Goal: Contribute content: Add original content to the website for others to see

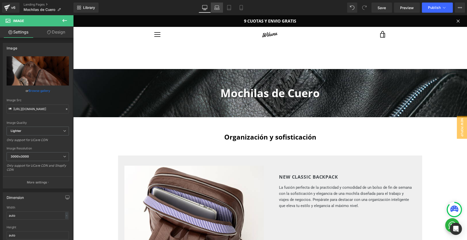
scroll to position [357, 0]
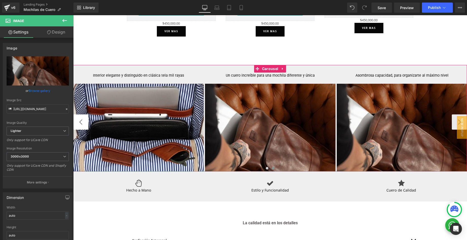
click at [80, 122] on button "‹" at bounding box center [80, 121] width 15 height 15
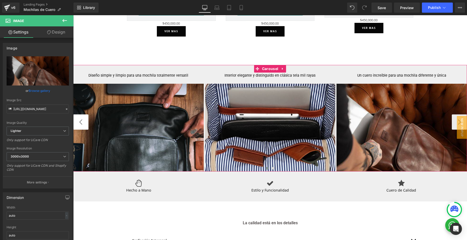
click at [77, 123] on button "‹" at bounding box center [80, 121] width 15 height 15
click at [273, 168] on span at bounding box center [273, 168] width 3 height 3
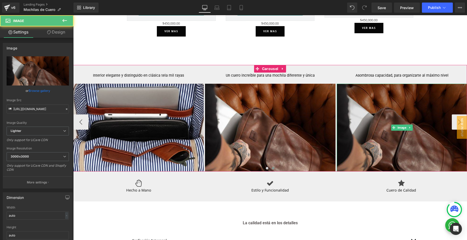
click at [373, 100] on img at bounding box center [402, 128] width 131 height 88
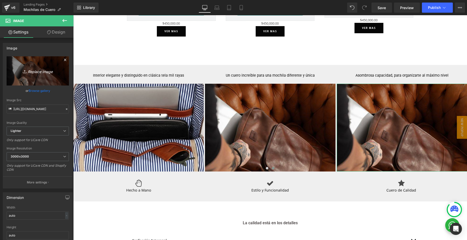
click at [39, 72] on icon "Replace Image" at bounding box center [37, 71] width 41 height 6
type input "C:\fakepath\Untitled design(1).jpg"
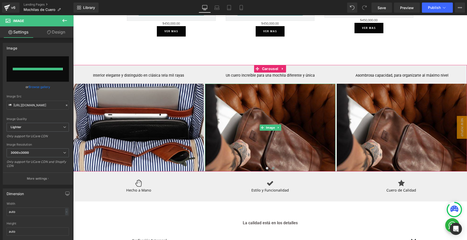
type input "[URL][DOMAIN_NAME]"
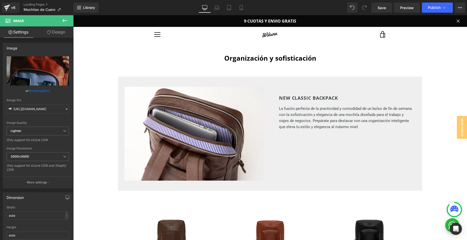
scroll to position [0, 0]
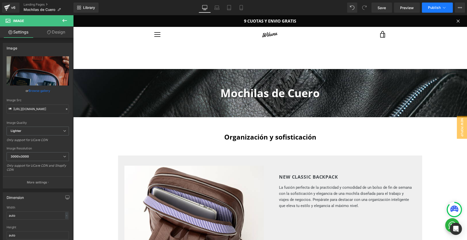
click at [432, 6] on span "Publish" at bounding box center [434, 8] width 13 height 4
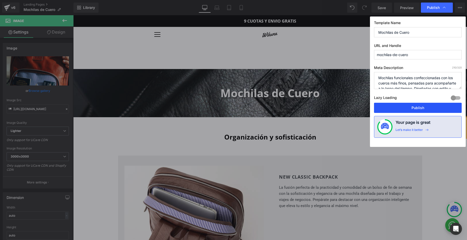
click at [413, 107] on button "Publish" at bounding box center [418, 108] width 88 height 10
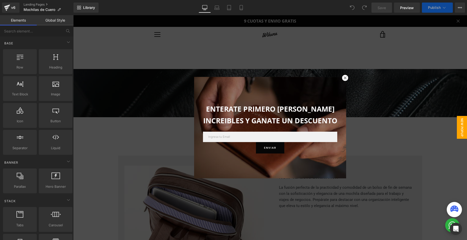
click at [172, 139] on div at bounding box center [270, 127] width 394 height 225
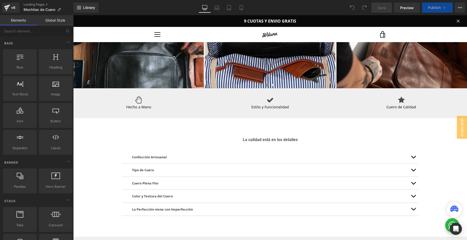
scroll to position [377, 0]
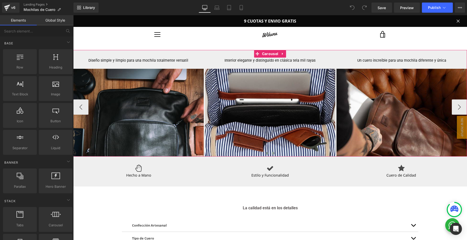
click at [272, 151] on button at bounding box center [273, 153] width 6 height 5
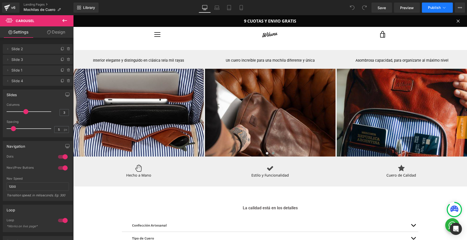
click at [433, 6] on span "Publish" at bounding box center [434, 8] width 13 height 4
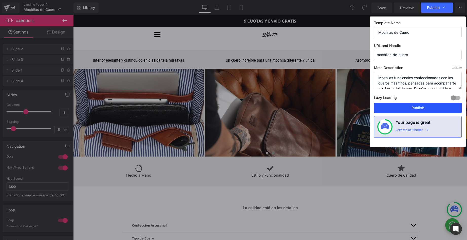
click at [401, 104] on button "Publish" at bounding box center [418, 108] width 88 height 10
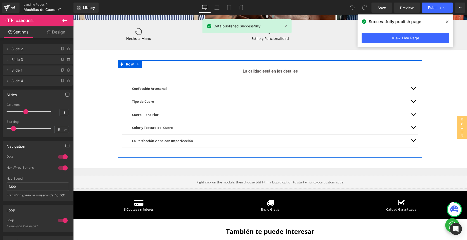
scroll to position [515, 0]
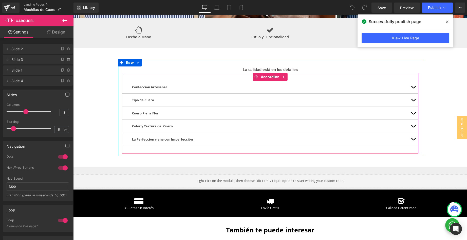
click at [413, 82] on button "button" at bounding box center [413, 87] width 10 height 13
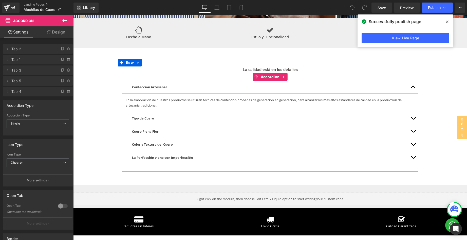
click at [414, 88] on span "button" at bounding box center [414, 88] width 0 height 0
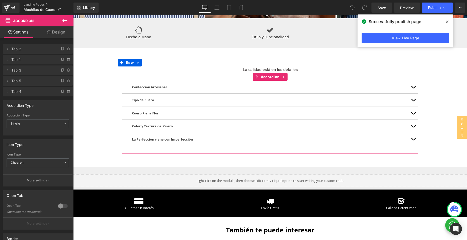
click at [414, 101] on span "button" at bounding box center [414, 101] width 0 height 0
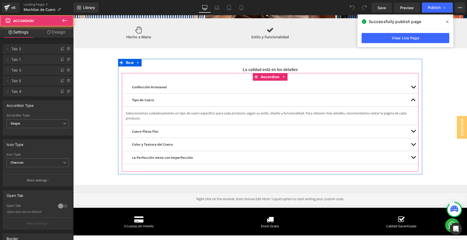
click at [414, 96] on button "button" at bounding box center [413, 100] width 10 height 13
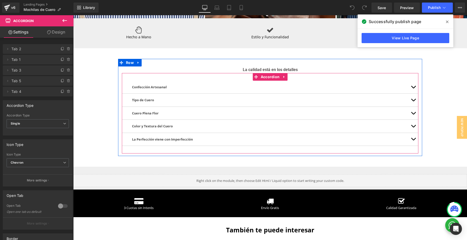
click at [411, 107] on button "button" at bounding box center [413, 113] width 10 height 13
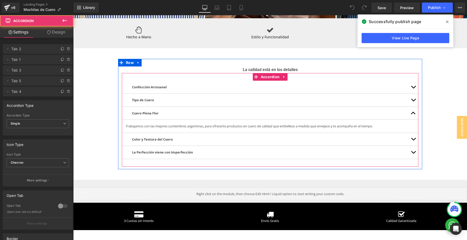
click at [411, 107] on button "button" at bounding box center [413, 113] width 10 height 13
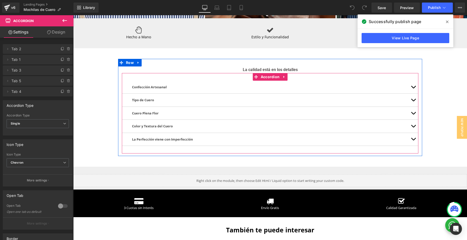
click at [413, 96] on button "button" at bounding box center [413, 100] width 10 height 13
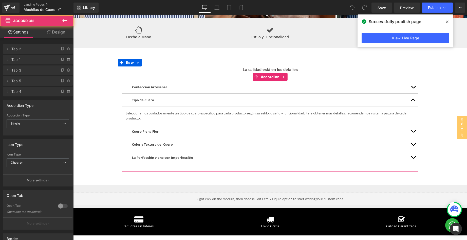
click at [413, 96] on button "button" at bounding box center [413, 100] width 10 height 13
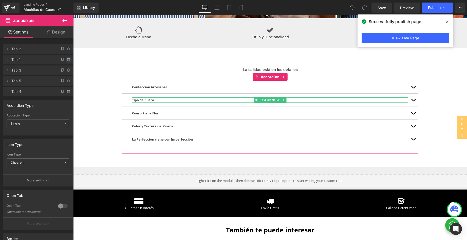
click at [70, 60] on icon at bounding box center [69, 60] width 4 height 4
click at [62, 62] on button "Delete" at bounding box center [63, 60] width 16 height 7
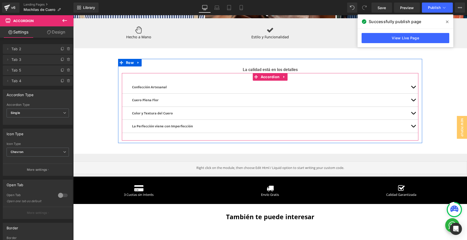
click at [413, 107] on button "button" at bounding box center [413, 113] width 10 height 13
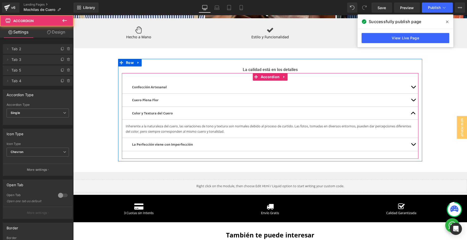
click at [413, 107] on button "button" at bounding box center [413, 113] width 10 height 13
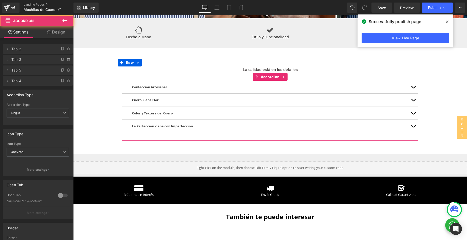
click at [412, 120] on button "button" at bounding box center [413, 126] width 10 height 13
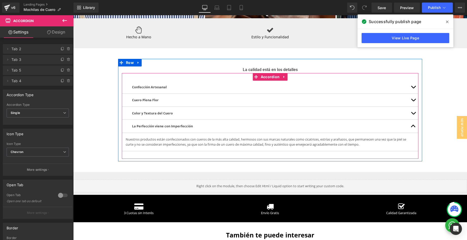
click at [412, 120] on button "button" at bounding box center [413, 126] width 10 height 13
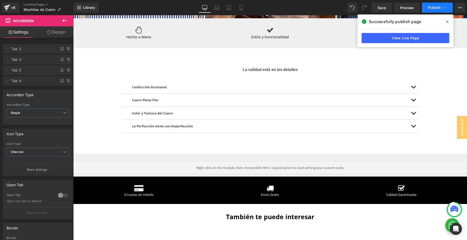
click at [434, 11] on button "Publish" at bounding box center [437, 8] width 31 height 10
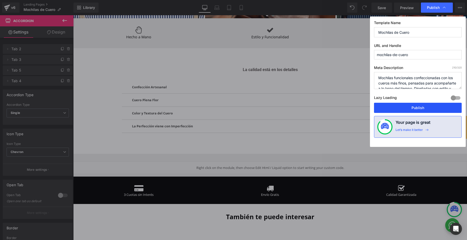
click at [417, 106] on button "Publish" at bounding box center [418, 108] width 88 height 10
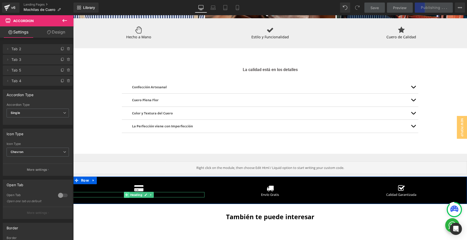
click at [129, 192] on span at bounding box center [126, 195] width 5 height 6
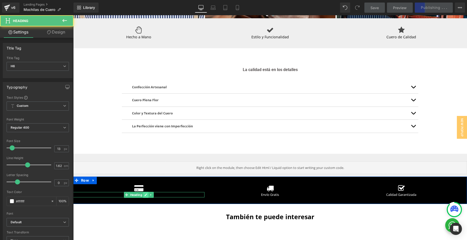
click at [146, 193] on icon at bounding box center [146, 194] width 3 height 3
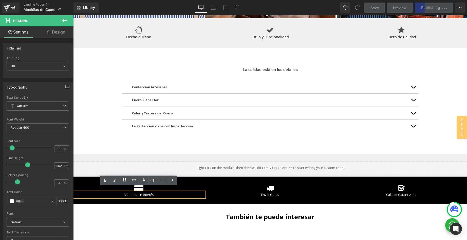
click at [127, 192] on h6 "3 Cuotas sin Interés" at bounding box center [138, 194] width 131 height 5
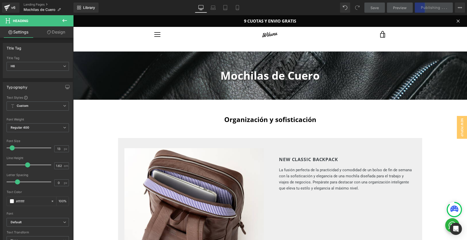
scroll to position [0, 0]
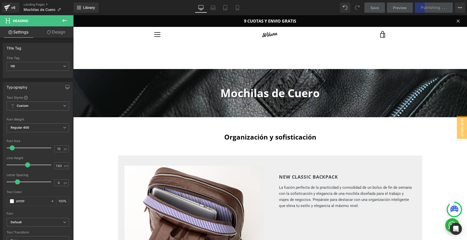
click at [424, 10] on div "Save Preview Publishing . . . Scheduled View Live Page View with current Templa…" at bounding box center [415, 8] width 105 height 10
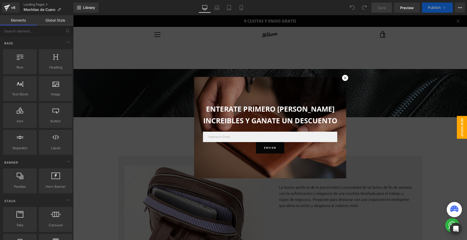
click at [148, 171] on div at bounding box center [270, 127] width 394 height 225
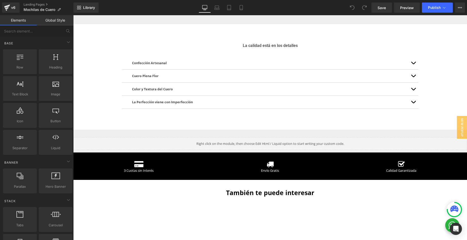
scroll to position [539, 0]
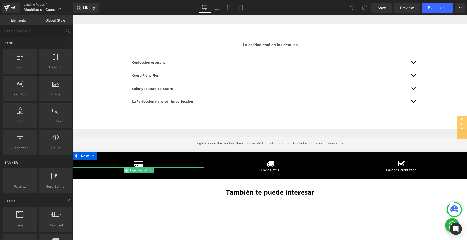
click at [129, 167] on span at bounding box center [126, 170] width 5 height 6
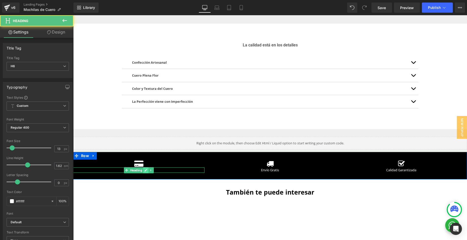
click at [144, 167] on link at bounding box center [145, 170] width 5 height 6
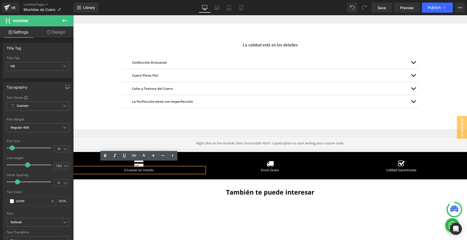
click at [128, 167] on h6 "3 Cuotas sin Interés" at bounding box center [138, 169] width 131 height 5
click at [437, 6] on span "Publish" at bounding box center [434, 8] width 13 height 4
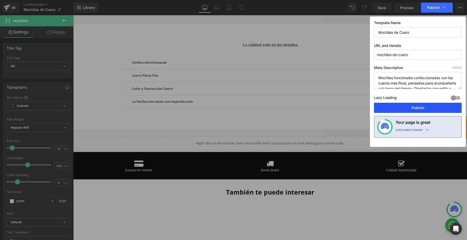
click at [408, 106] on button "Publish" at bounding box center [418, 108] width 88 height 10
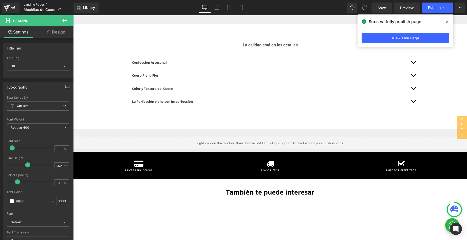
click at [27, 4] on link "Landing Pages" at bounding box center [49, 5] width 50 height 4
